Goal: Navigation & Orientation: Find specific page/section

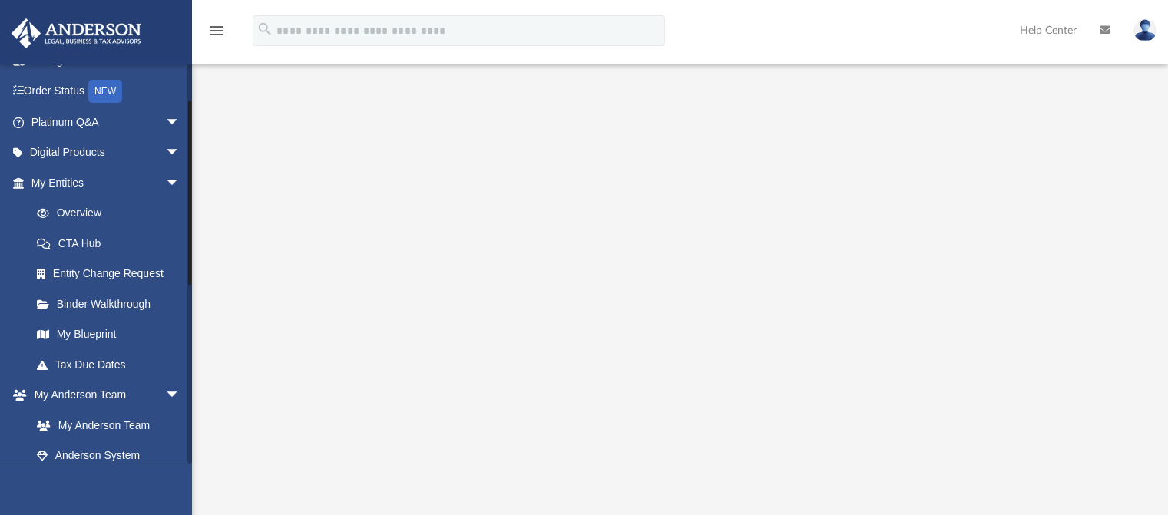
scroll to position [78, 0]
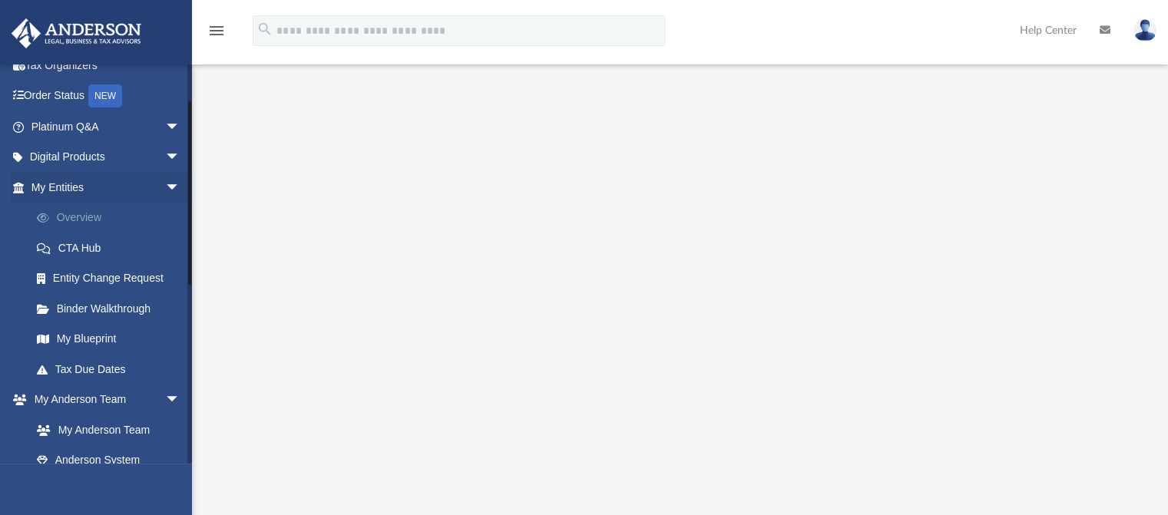
click at [80, 208] on link "Overview" at bounding box center [113, 218] width 182 height 31
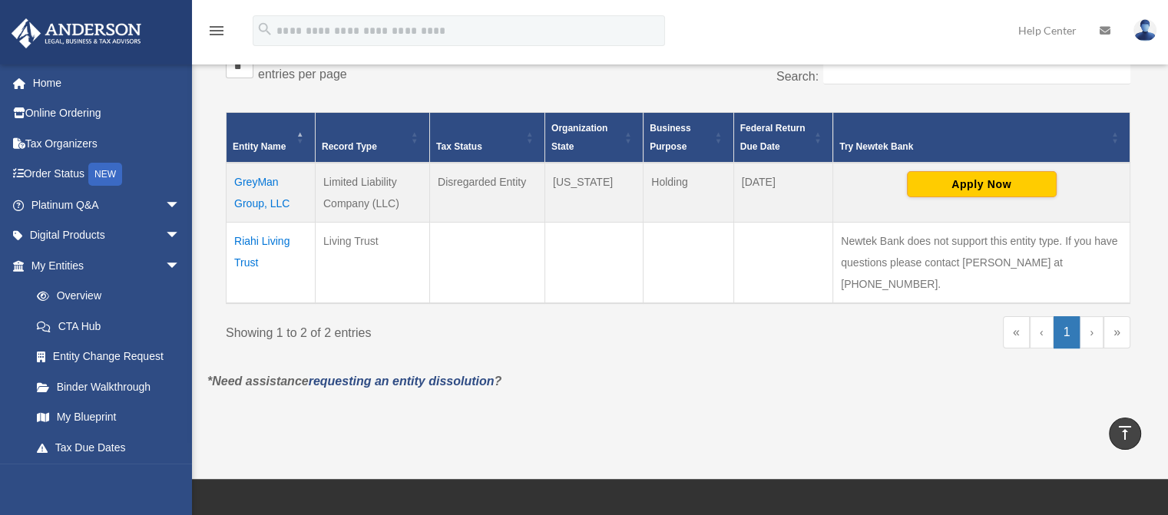
scroll to position [275, 0]
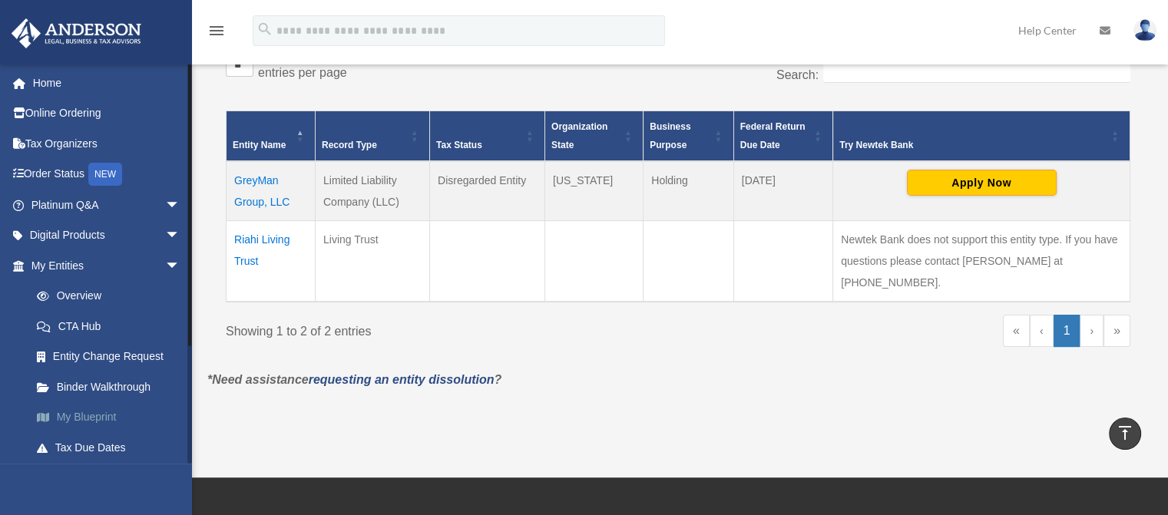
click at [101, 415] on link "My Blueprint" at bounding box center [113, 417] width 182 height 31
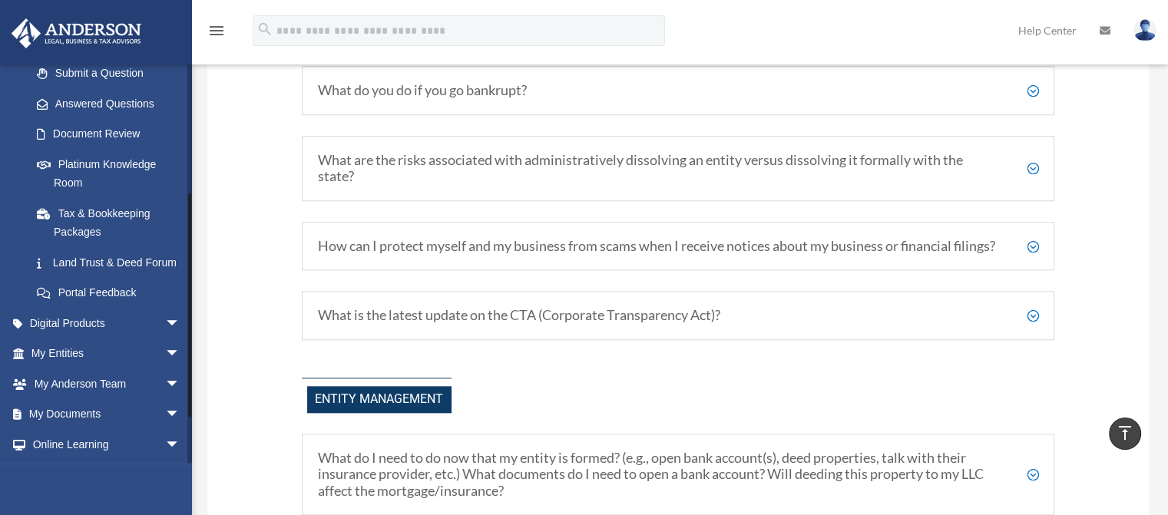
scroll to position [235, 0]
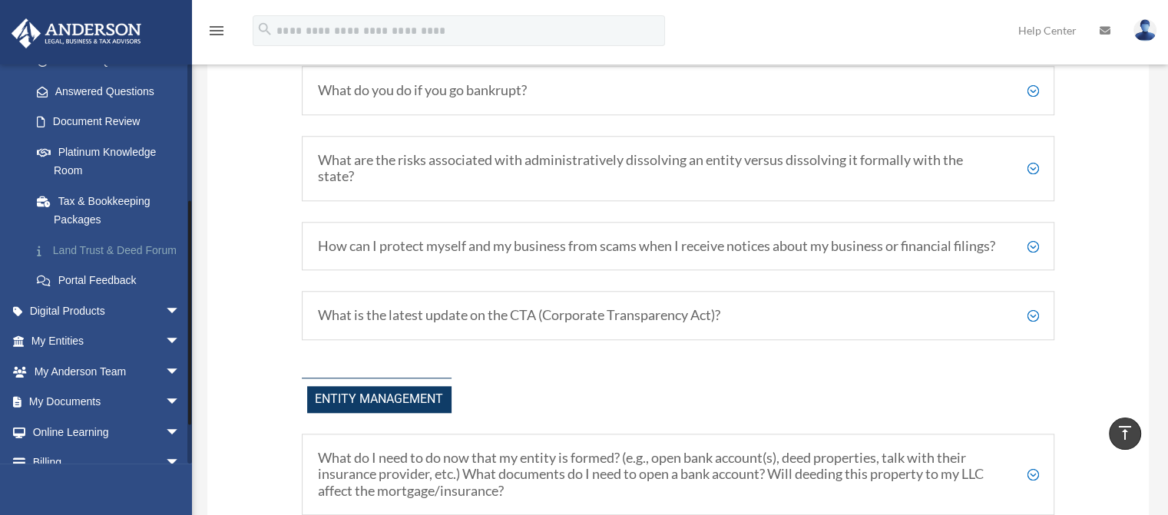
click at [60, 251] on link "Land Trust & Deed Forum" at bounding box center [113, 250] width 182 height 31
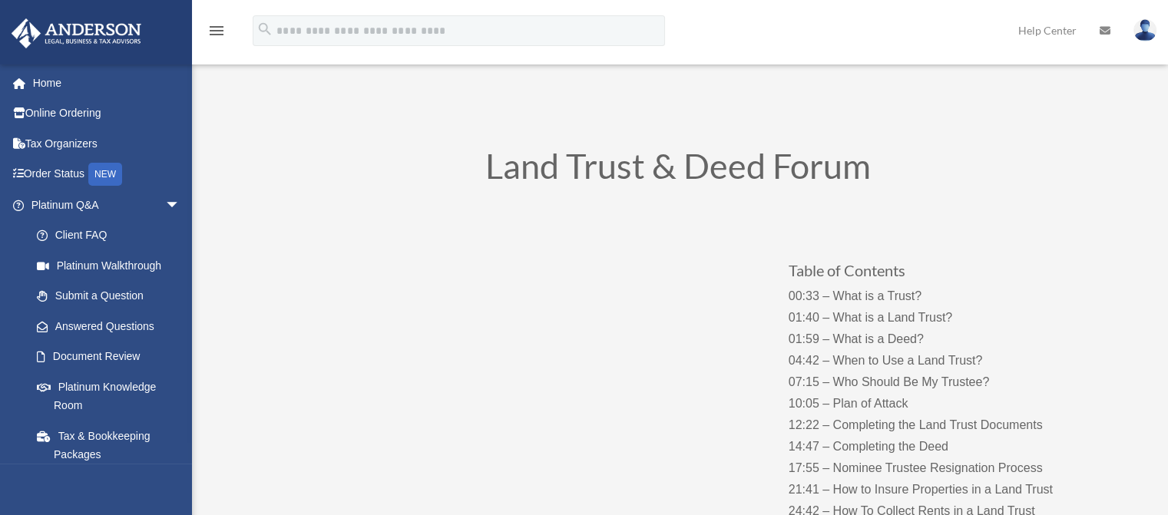
click at [71, 230] on link "Client FAQ" at bounding box center [113, 235] width 182 height 31
drag, startPoint x: 0, startPoint y: 0, endPoint x: 209, endPoint y: 377, distance: 431.1
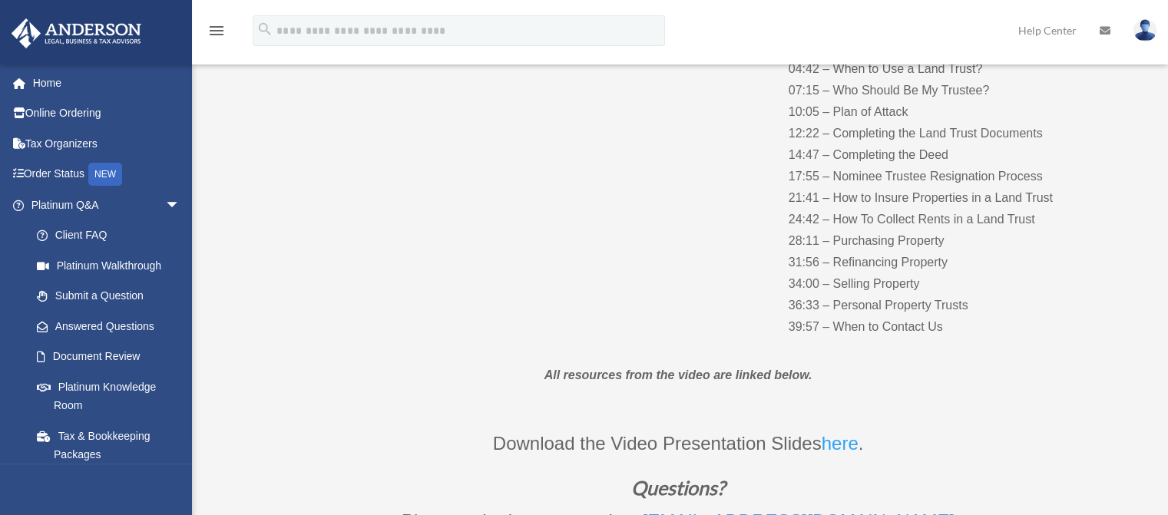
scroll to position [295, 0]
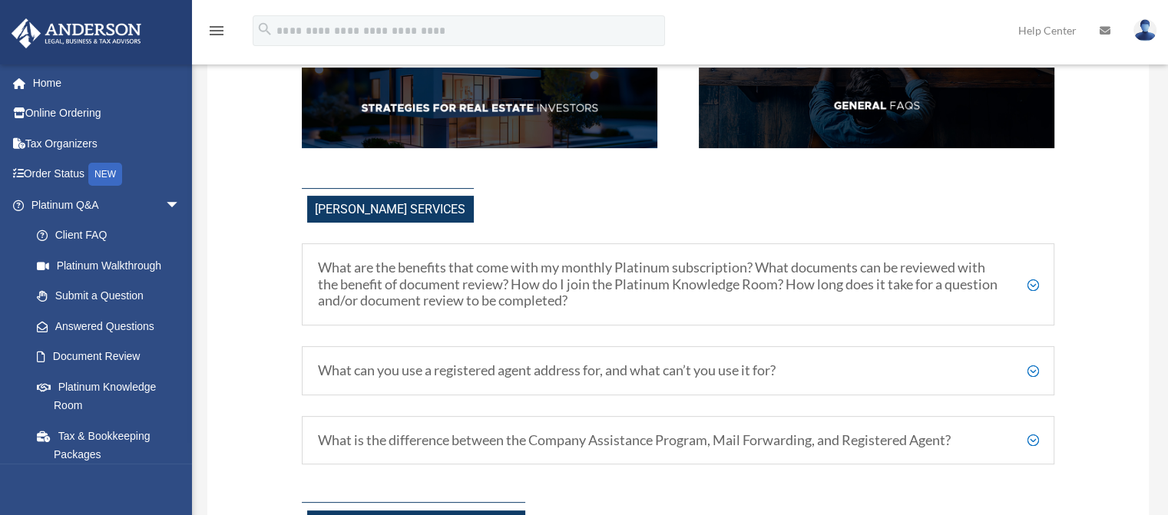
scroll to position [355, 0]
